Goal: Transaction & Acquisition: Purchase product/service

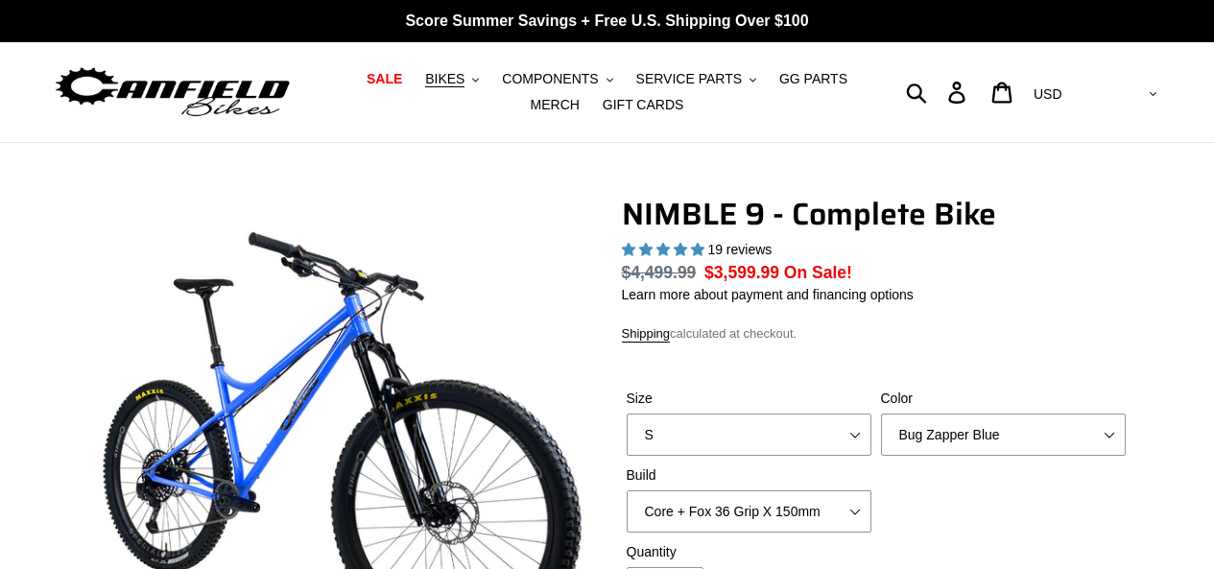
select select "highest-rating"
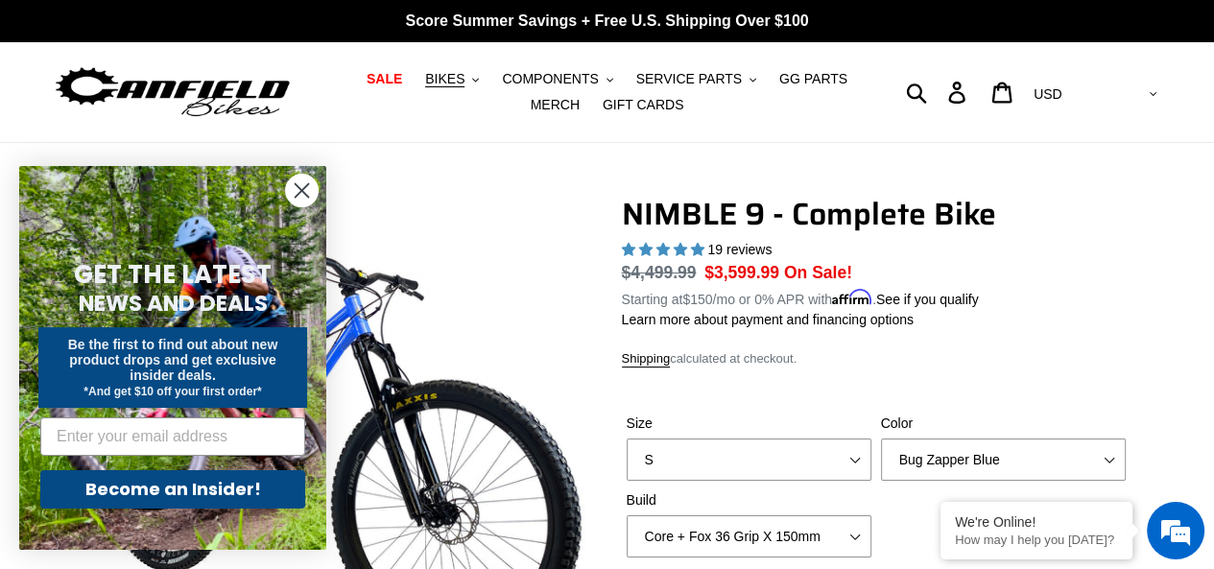
click at [298, 191] on circle "Close dialog" at bounding box center [302, 191] width 32 height 32
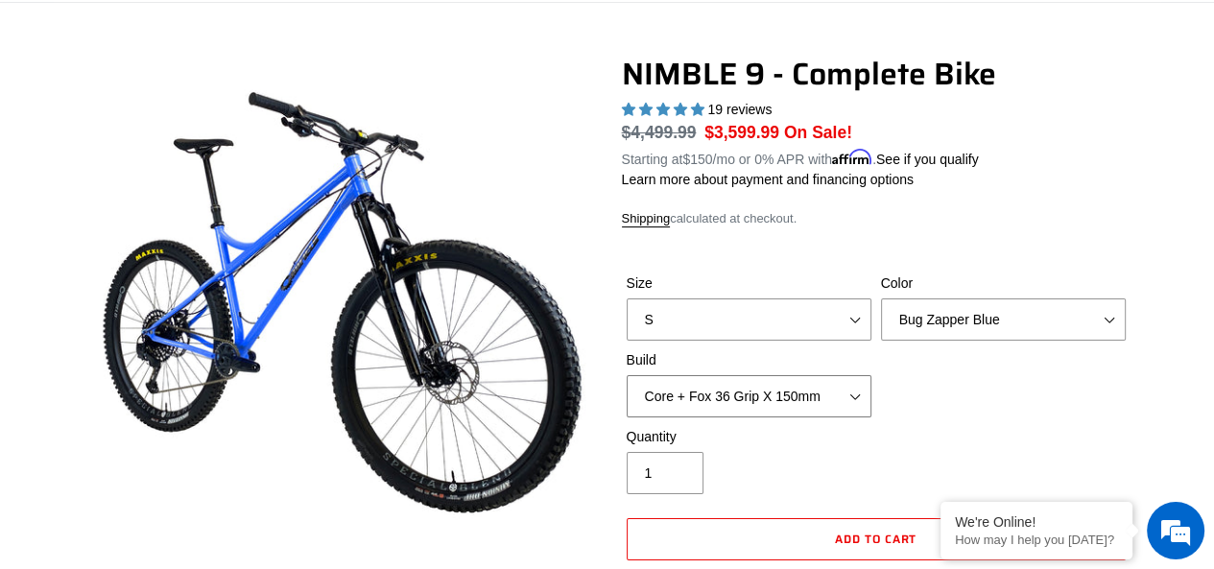
click at [796, 398] on select "Core + Fox 36 Grip X 150mm Pro + Fox 36 Grip X 150mm Core + RockShox Lyrik Ulti…" at bounding box center [749, 396] width 245 height 42
select select "Pro + Fox 36 Grip X 150mm"
click at [627, 375] on select "Core + Fox 36 Grip X 150mm Pro + Fox 36 Grip X 150mm Core + RockShox Lyrik Ulti…" at bounding box center [749, 396] width 245 height 42
click at [977, 319] on select "Bug Zapper Blue Purple Haze - Sold Out Galaxy Black" at bounding box center [1003, 319] width 245 height 42
click at [881, 298] on select "Bug Zapper Blue Purple Haze - Sold Out Galaxy Black" at bounding box center [1003, 319] width 245 height 42
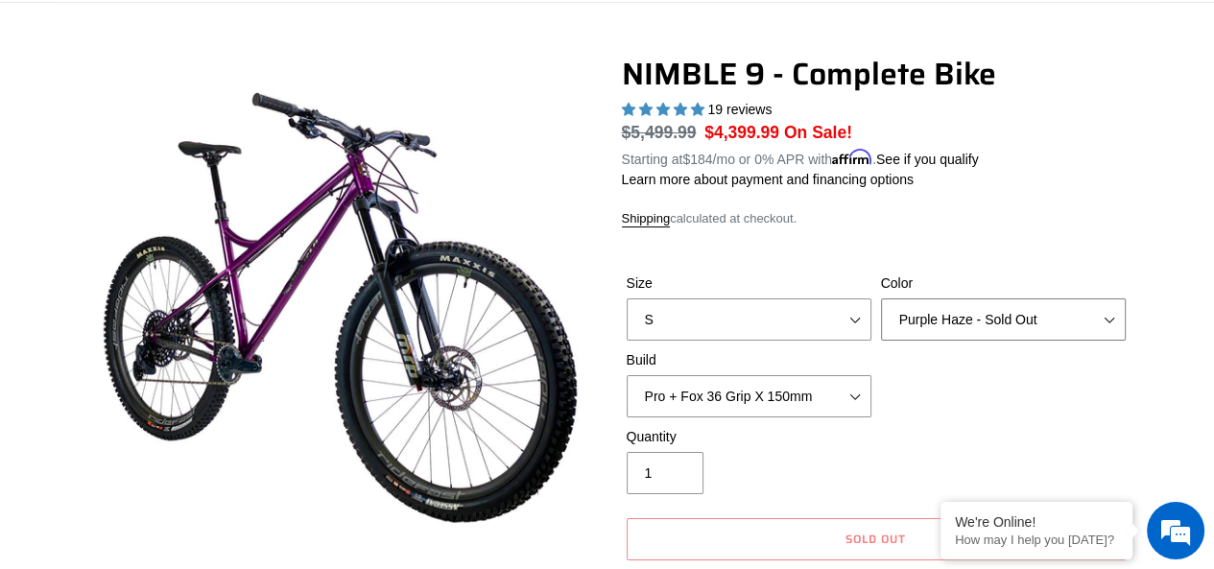
click at [970, 322] on select "Bug Zapper Blue Purple Haze - Sold Out Galaxy Black" at bounding box center [1003, 319] width 245 height 42
select select "Bug Zapper Blue"
click at [881, 298] on select "Bug Zapper Blue Purple Haze - Sold Out Galaxy Black" at bounding box center [1003, 319] width 245 height 42
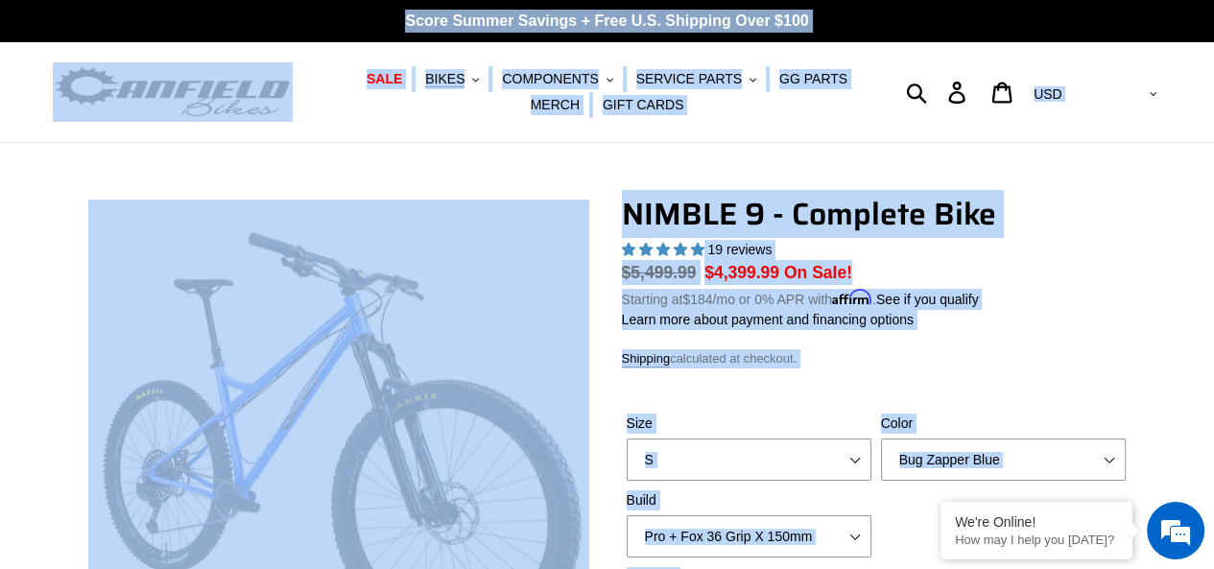
drag, startPoint x: 322, startPoint y: 193, endPoint x: 219, endPoint y: -83, distance: 295.2
click at [19, 57] on header "SALE BIKES .cls-1{fill:#231f20} SHOP ALL BIKES SHOP DEMO BIKES - On SALE Now! J…" at bounding box center [607, 92] width 1214 height 101
